Goal: Task Accomplishment & Management: Use online tool/utility

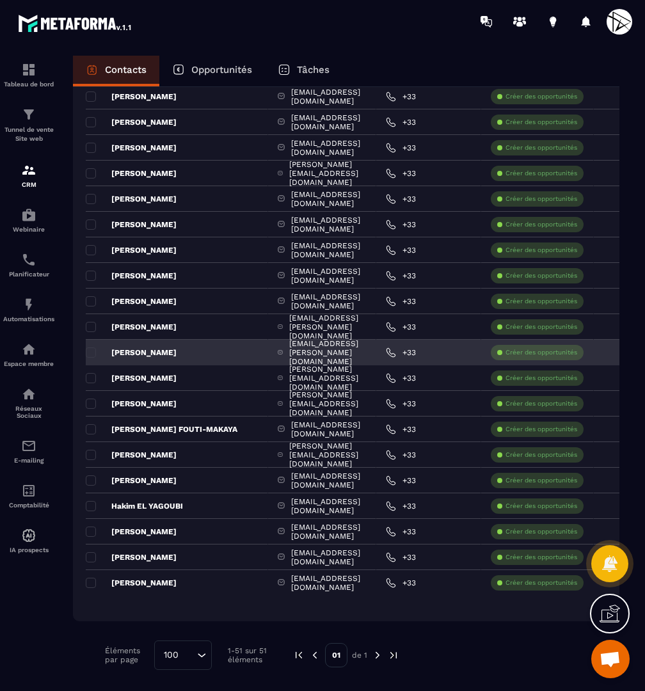
scroll to position [955, 0]
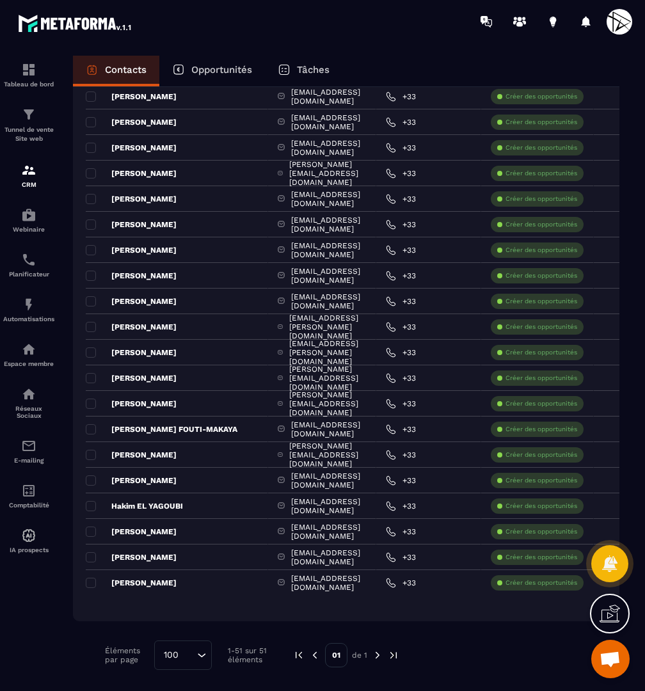
click at [175, 661] on div "100" at bounding box center [176, 656] width 37 height 14
click at [181, 608] on p "50" at bounding box center [183, 601] width 31 height 13
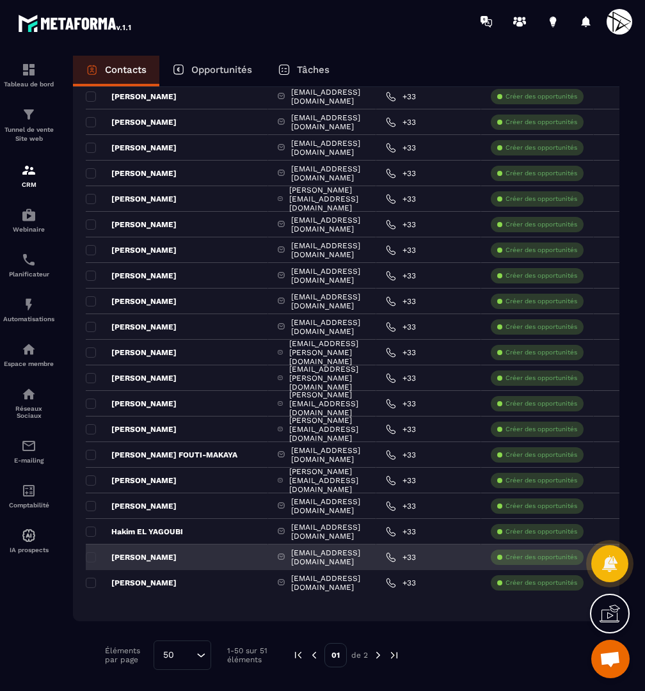
scroll to position [930, 0]
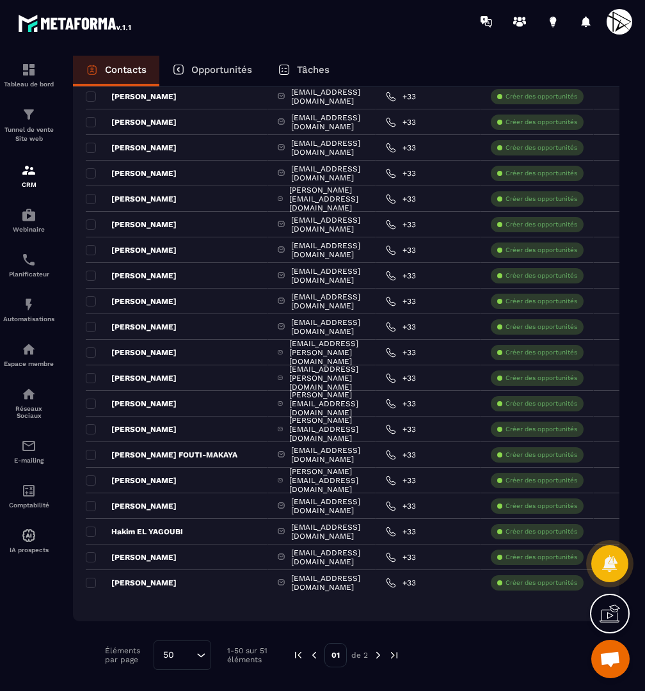
click at [378, 659] on img at bounding box center [379, 656] width 12 height 12
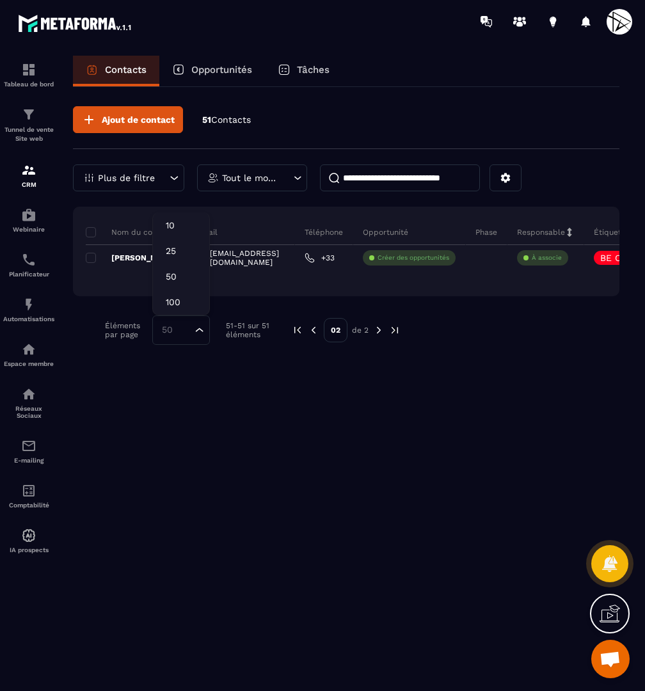
click at [179, 343] on div "50 Loading..." at bounding box center [181, 330] width 58 height 29
click at [195, 302] on p "100" at bounding box center [181, 302] width 31 height 13
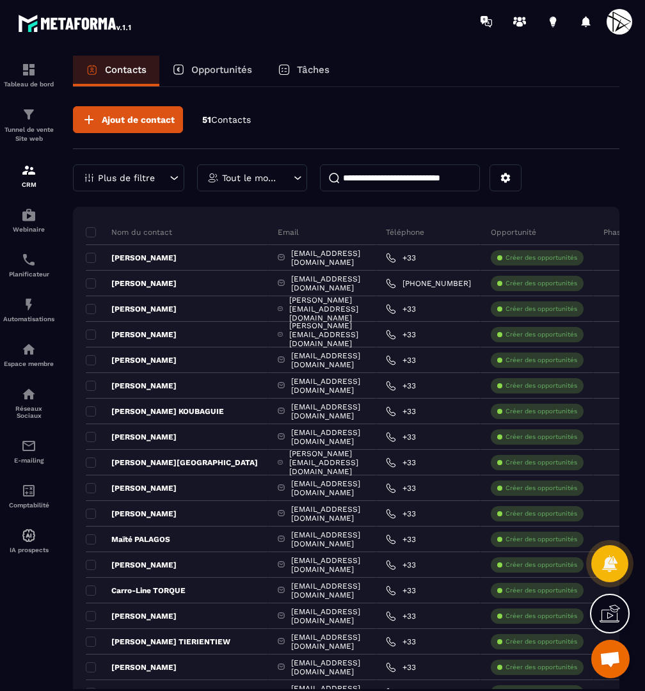
click at [312, 129] on div "Ajout de contact 51 Contacts" at bounding box center [346, 127] width 547 height 43
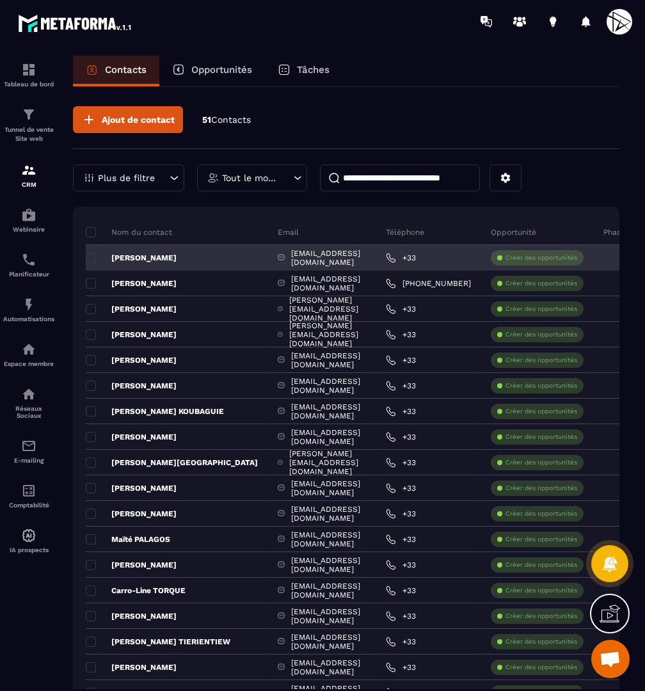
click at [367, 173] on input at bounding box center [400, 178] width 160 height 27
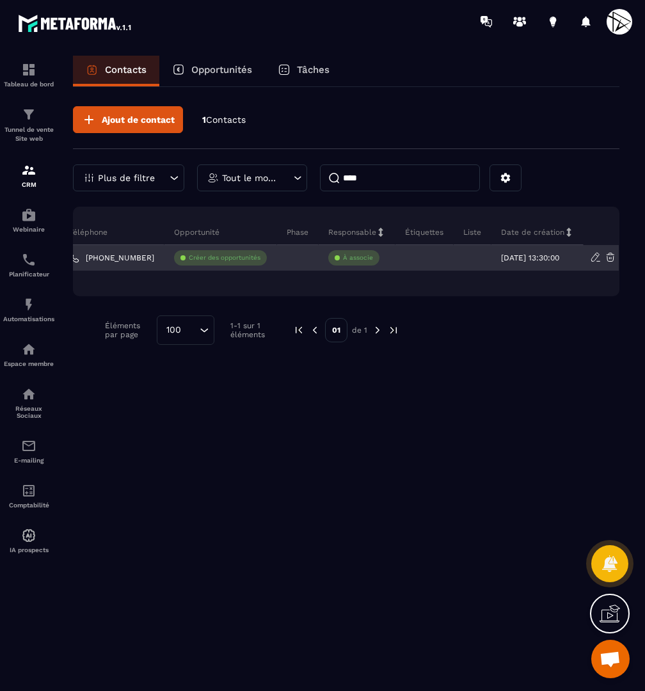
scroll to position [0, 242]
type input "****"
click at [380, 255] on div "À associe" at bounding box center [357, 258] width 77 height 26
click at [410, 262] on div at bounding box center [425, 258] width 58 height 26
click at [410, 258] on icon at bounding box center [412, 257] width 5 height 5
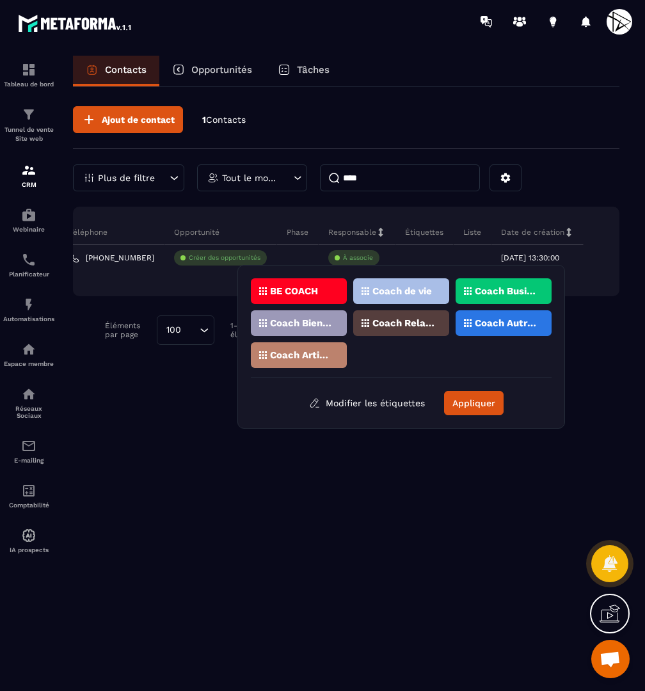
click at [321, 291] on div "BE COACH" at bounding box center [299, 291] width 96 height 26
click at [515, 292] on p "Coach Business" at bounding box center [506, 291] width 62 height 9
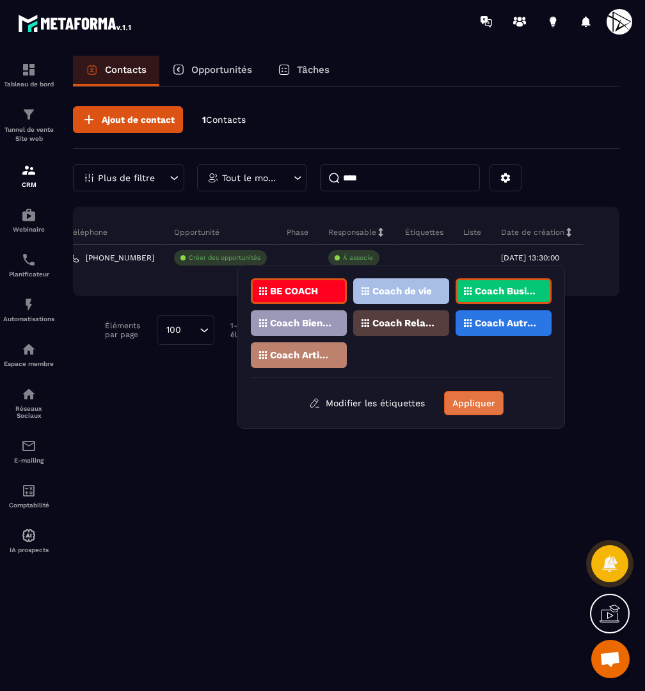
click at [485, 396] on button "Appliquer" at bounding box center [474, 403] width 60 height 24
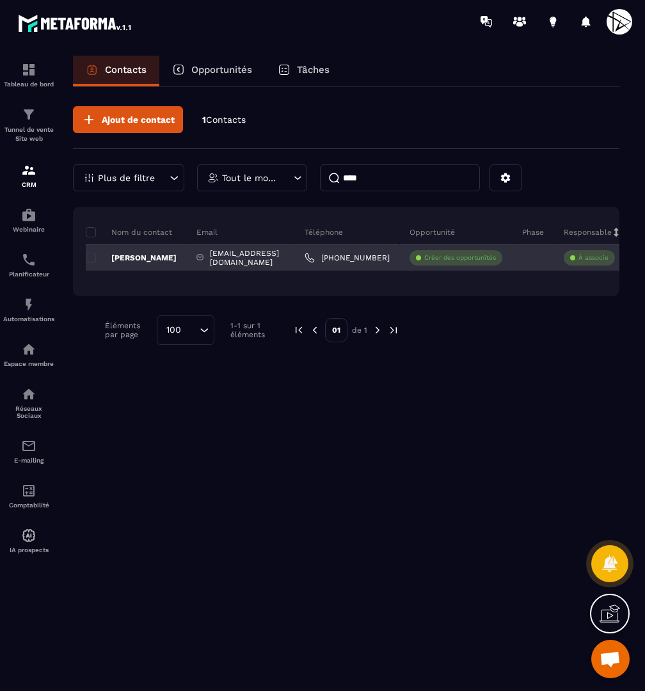
scroll to position [0, 0]
click at [157, 256] on p "[PERSON_NAME]" at bounding box center [131, 258] width 91 height 10
